Goal: Share content: Share content

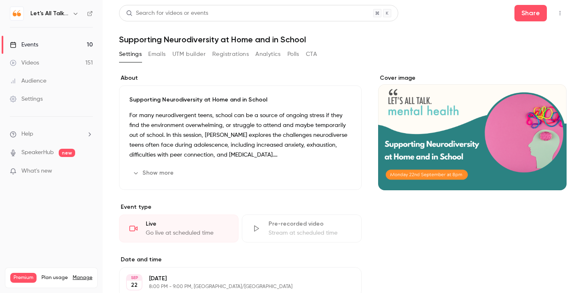
click at [32, 43] on div "Events" at bounding box center [24, 45] width 28 height 8
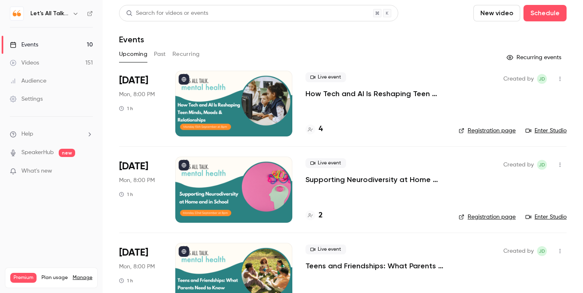
click at [36, 61] on div "Videos" at bounding box center [24, 63] width 29 height 8
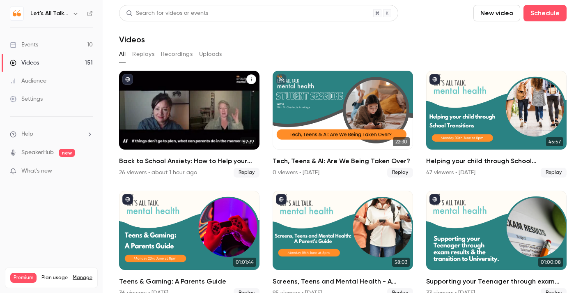
click at [204, 130] on div "Back to School Anxiety: How to Help your Teen" at bounding box center [189, 110] width 140 height 79
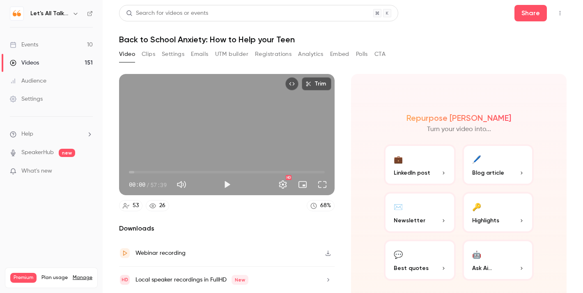
click at [499, 163] on button "🖊️ Blog article" at bounding box center [499, 164] width 72 height 41
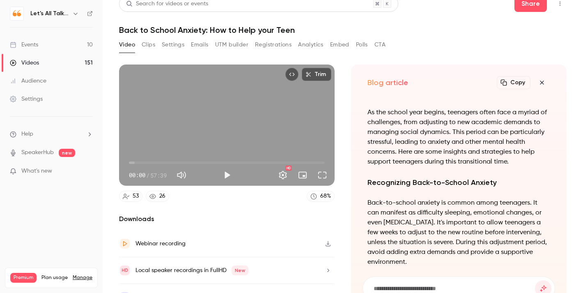
scroll to position [-793, 0]
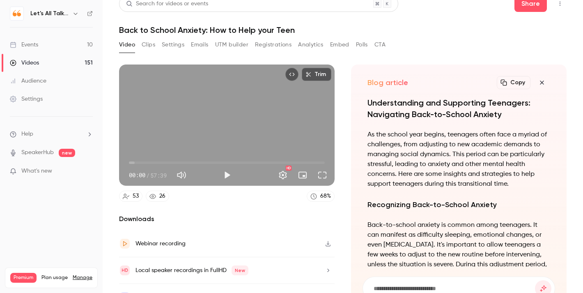
drag, startPoint x: 539, startPoint y: 249, endPoint x: 368, endPoint y: 100, distance: 226.5
copy div "Understanding and Supporting Teenagers: Navigating Back-to-School Anxiety As th…"
click at [504, 79] on icon "button" at bounding box center [504, 82] width 7 height 7
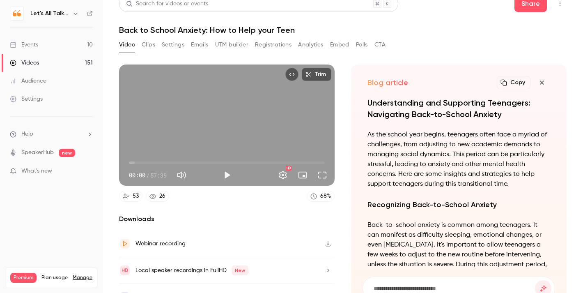
click at [543, 83] on icon "button" at bounding box center [542, 82] width 10 height 7
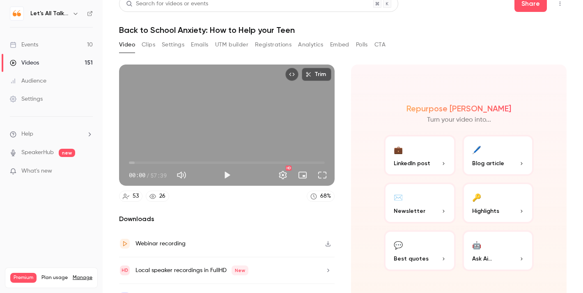
click at [424, 212] on p "Newsletter" at bounding box center [420, 211] width 52 height 9
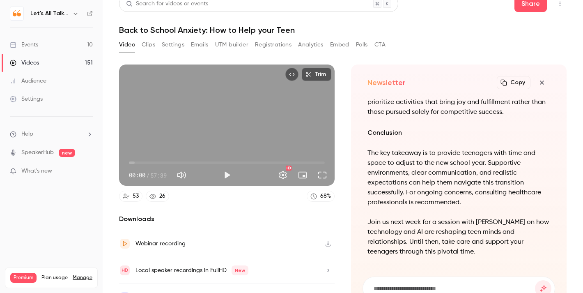
click at [507, 83] on icon "button" at bounding box center [504, 82] width 7 height 7
click at [148, 47] on button "Clips" at bounding box center [149, 44] width 14 height 13
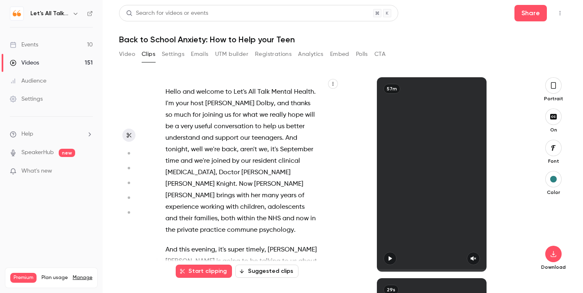
click at [127, 53] on button "Video" at bounding box center [127, 54] width 16 height 13
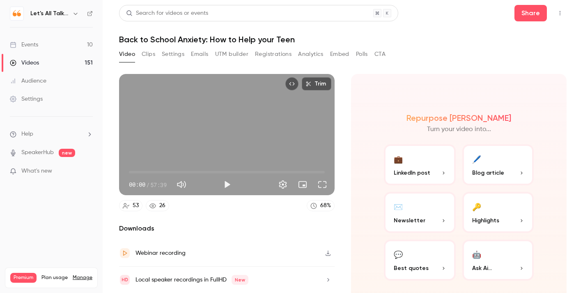
click at [39, 64] on link "Videos 151" at bounding box center [51, 63] width 103 height 18
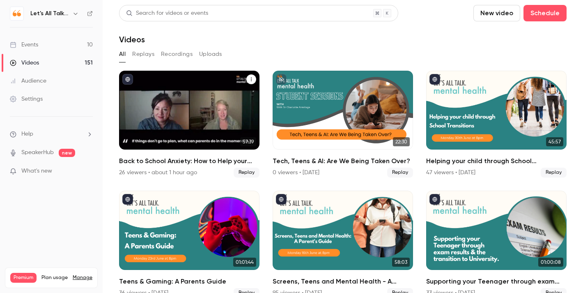
click at [209, 108] on div "Back to School Anxiety: How to Help your Teen" at bounding box center [189, 110] width 140 height 79
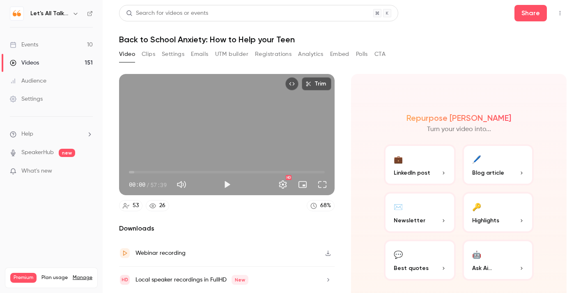
click at [433, 168] on button "💼 LinkedIn post" at bounding box center [420, 164] width 72 height 41
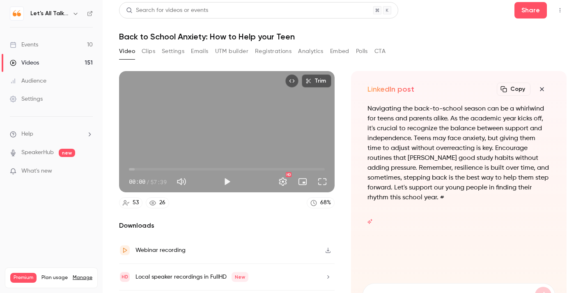
scroll to position [9, 0]
